Goal: Information Seeking & Learning: Learn about a topic

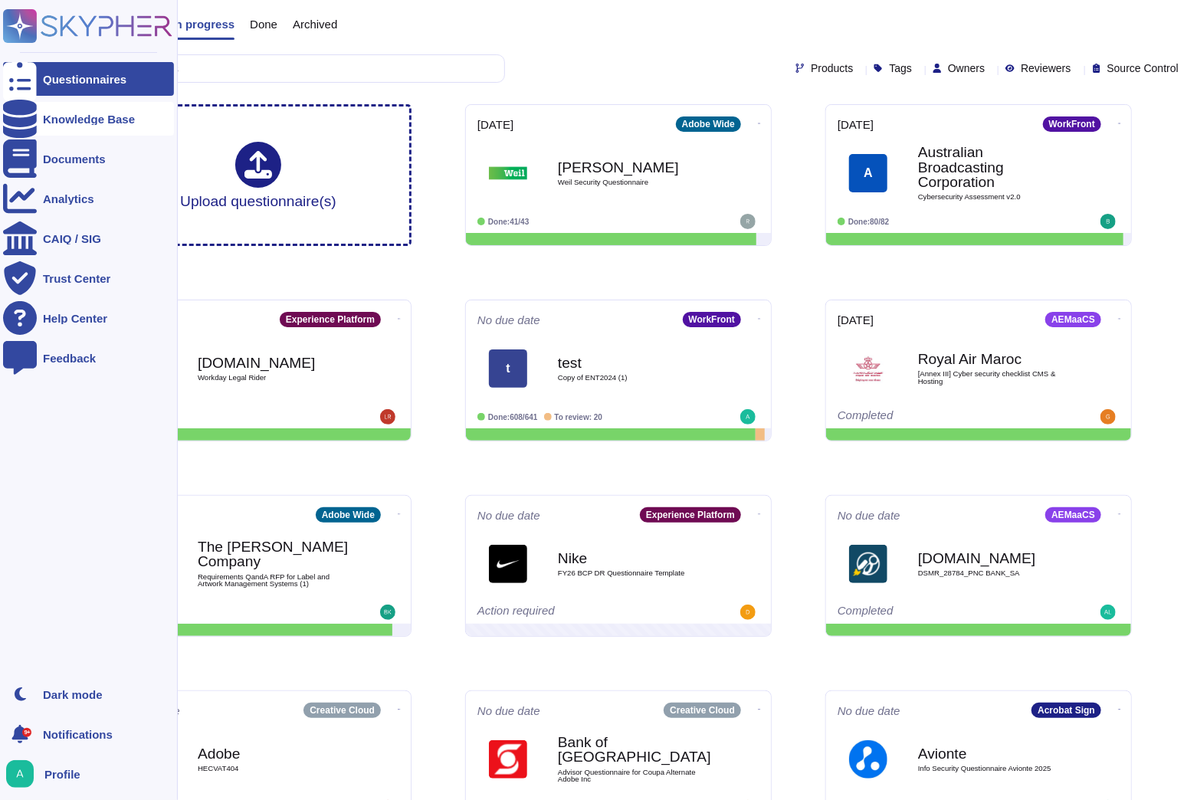
click at [37, 121] on div "Knowledge Base" at bounding box center [88, 119] width 171 height 34
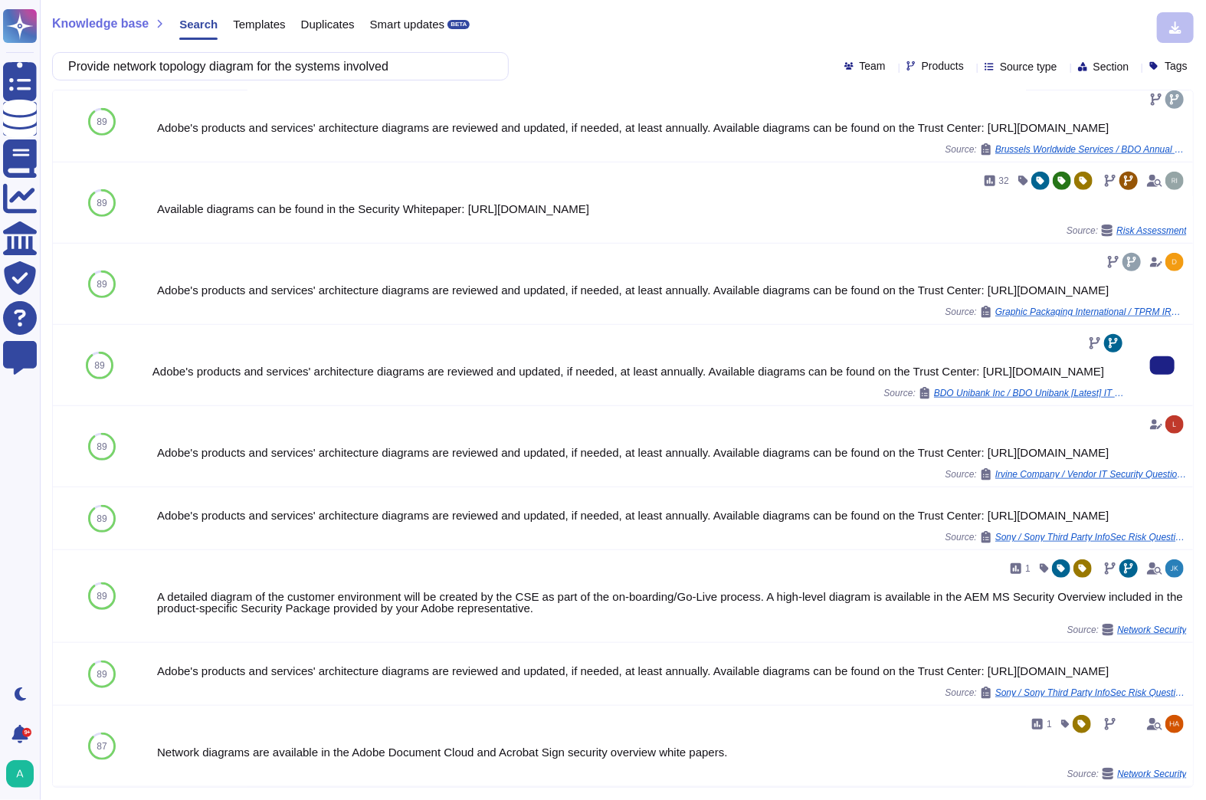
scroll to position [602, 0]
